Goal: Task Accomplishment & Management: Manage account settings

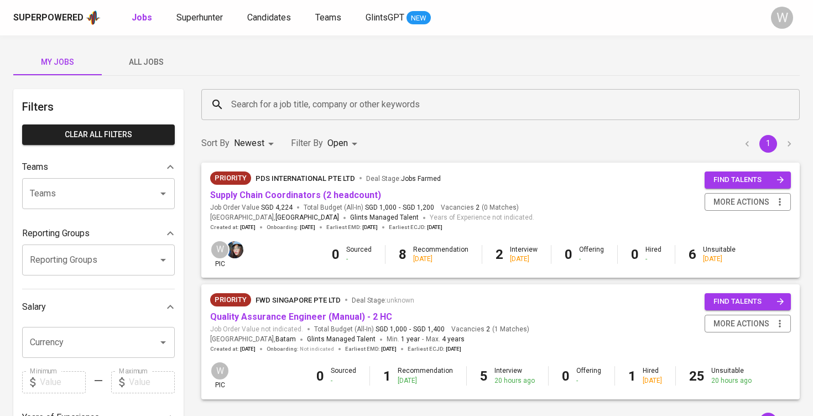
click at [302, 194] on link "Supply Chain Coordinators (2 headcount)" at bounding box center [295, 195] width 171 height 11
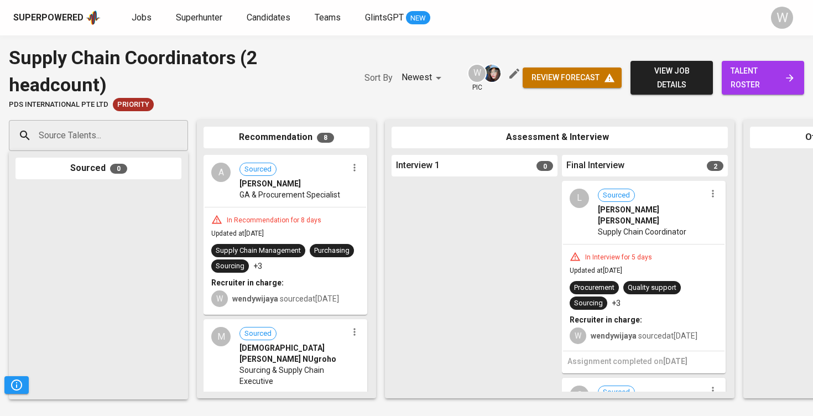
click at [765, 75] on span "talent roster" at bounding box center [762, 77] width 65 height 27
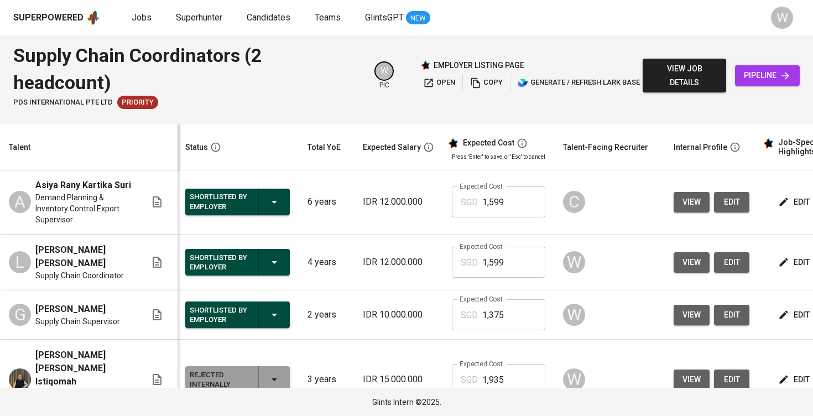
scroll to position [0, 2]
click at [777, 262] on icon "button" at bounding box center [782, 262] width 11 height 11
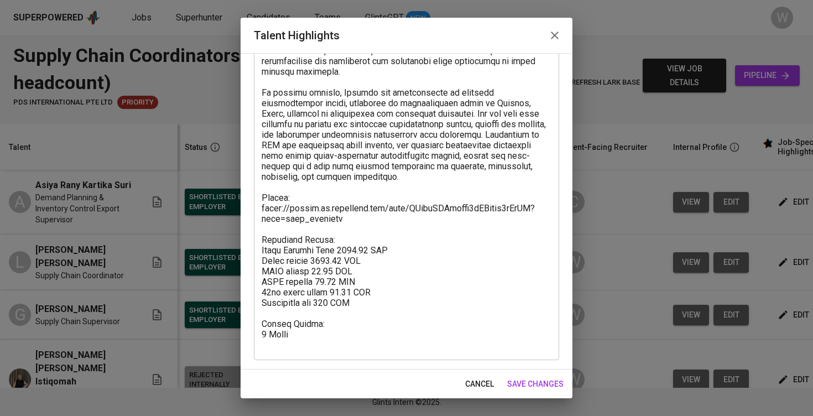
scroll to position [375, 0]
click at [375, 320] on textarea at bounding box center [407, 50] width 290 height 599
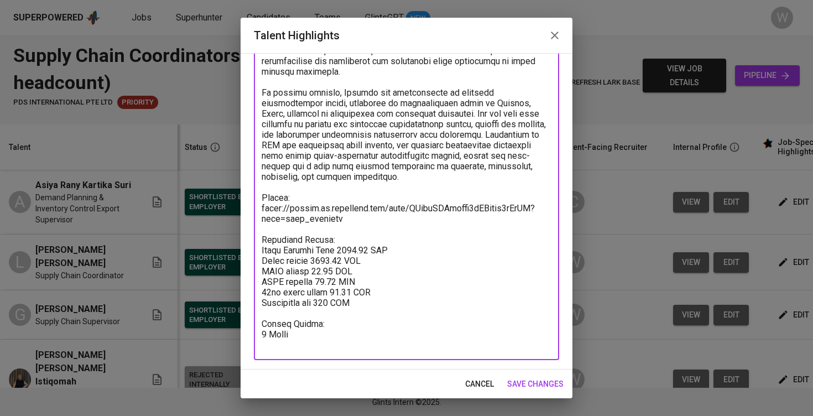
click at [369, 313] on textarea at bounding box center [407, 50] width 290 height 599
click at [530, 390] on span "save changes" at bounding box center [535, 384] width 56 height 14
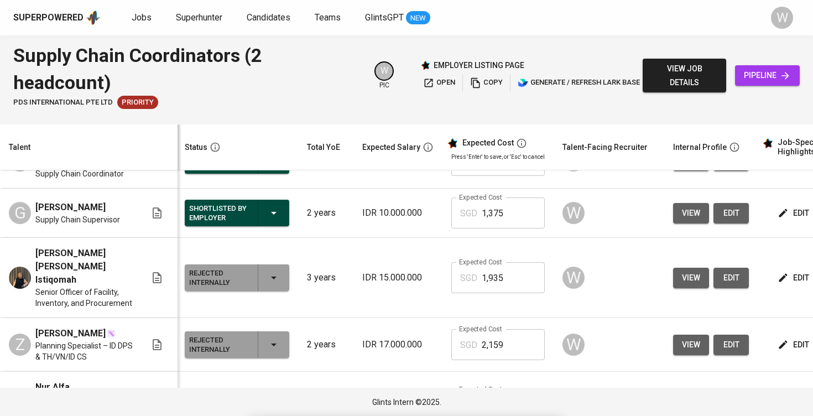
scroll to position [551, 2]
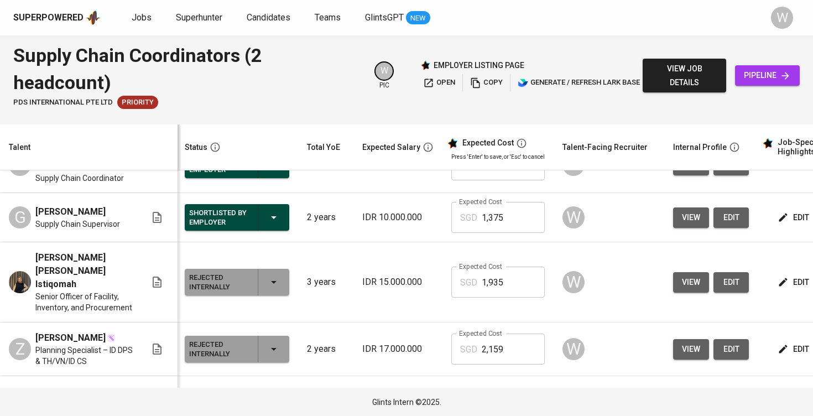
click at [366, 242] on td "IDR 10.000.000" at bounding box center [397, 217] width 89 height 49
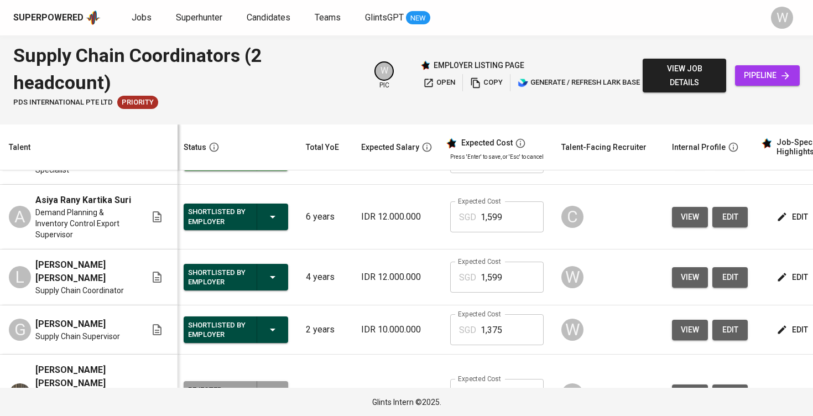
scroll to position [0, 0]
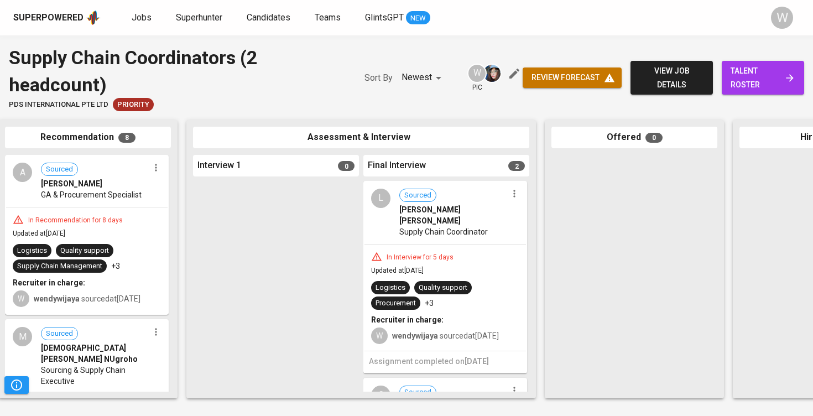
scroll to position [0, 55]
